Goal: Transaction & Acquisition: Purchase product/service

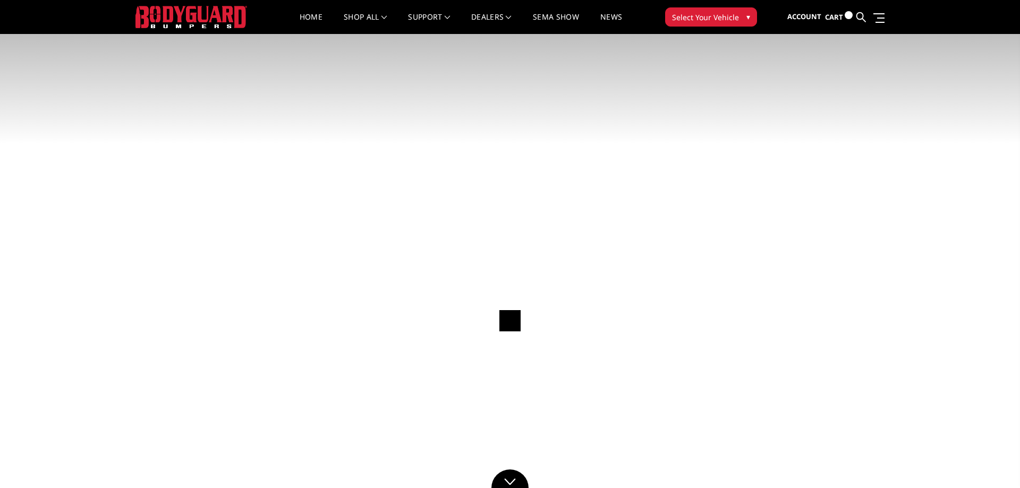
click at [733, 17] on span "Select Your Vehicle" at bounding box center [705, 17] width 67 height 11
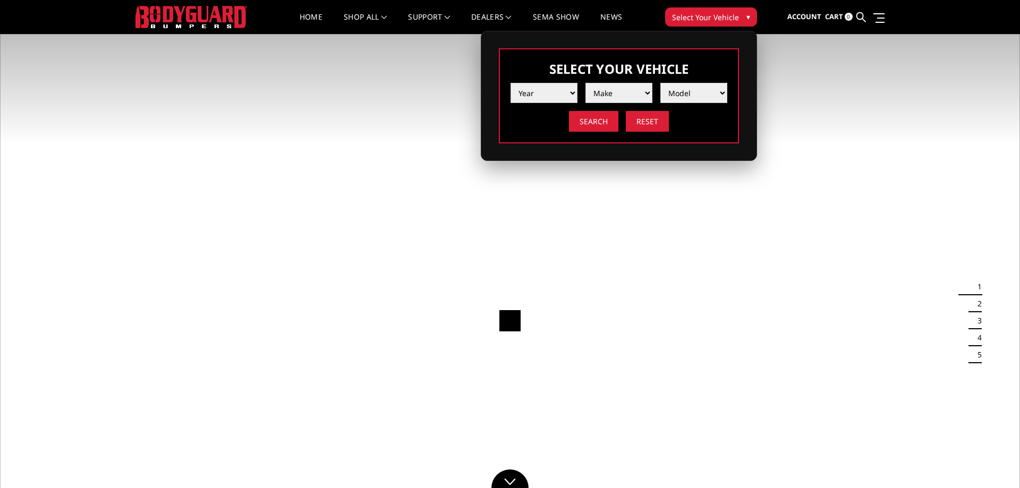
click at [554, 86] on select "Year 2025 2024 2023 2022 2021 2020 2019 2018 2017 2016 2015 2014 2013 2012 2011…" at bounding box center [544, 93] width 67 height 20
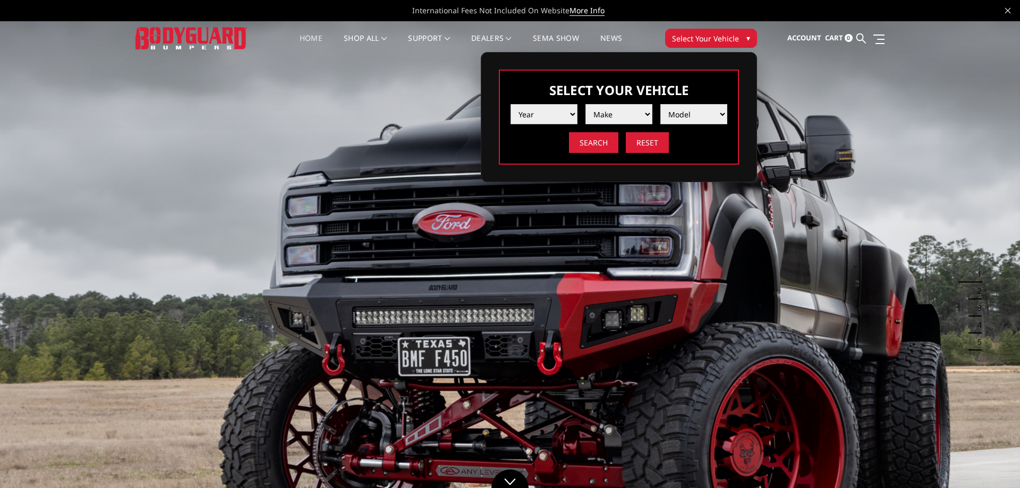
select select "yr_2013"
click option "2013" at bounding box center [0, 0] width 0 height 0
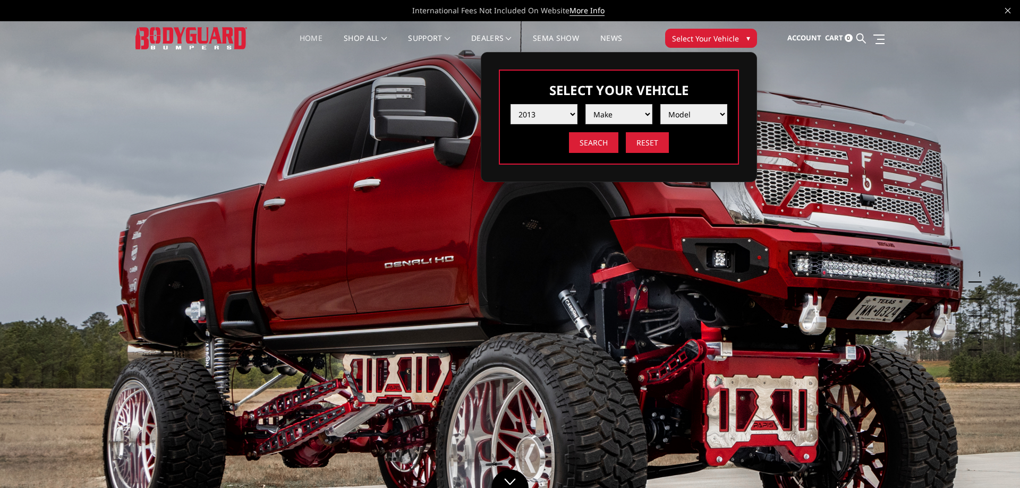
click at [586, 104] on select "Make Chevrolet Ford GMC Ram Toyota" at bounding box center [619, 114] width 67 height 20
select select "mk_toyota"
click option "Toyota" at bounding box center [0, 0] width 0 height 0
click at [661, 104] on select "Model Tundra" at bounding box center [694, 114] width 67 height 20
select select "md_tundra"
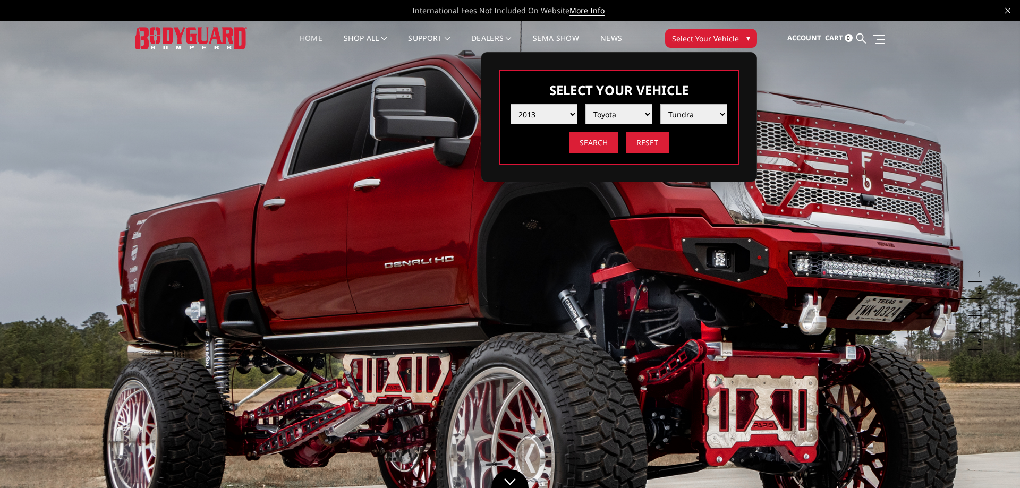
click option "Tundra" at bounding box center [0, 0] width 0 height 0
click at [595, 139] on input "Search" at bounding box center [593, 142] width 49 height 21
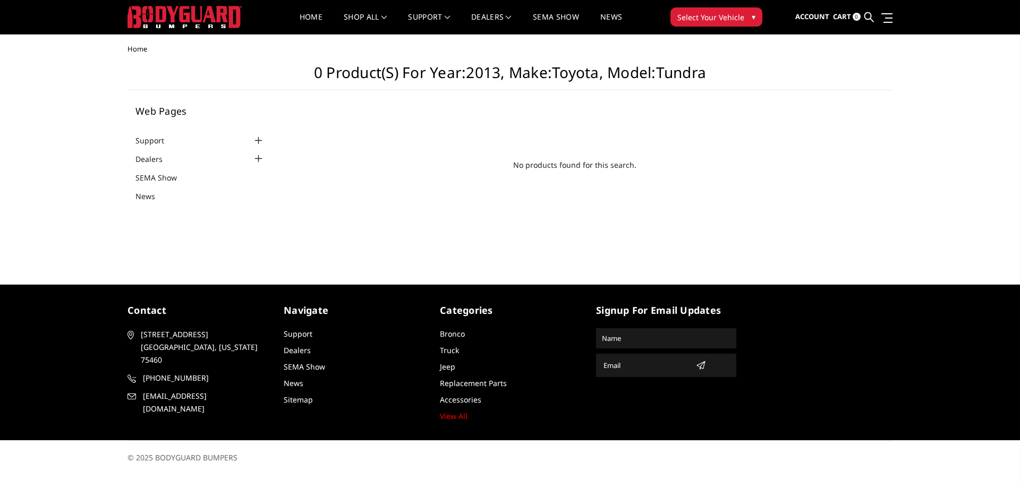
scroll to position [10, 0]
